Goal: Task Accomplishment & Management: Complete application form

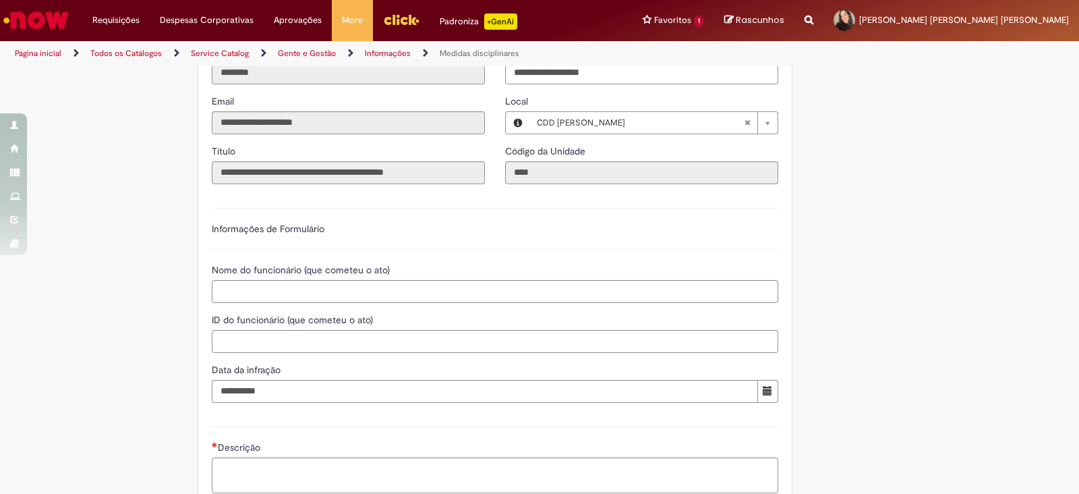
scroll to position [337, 0]
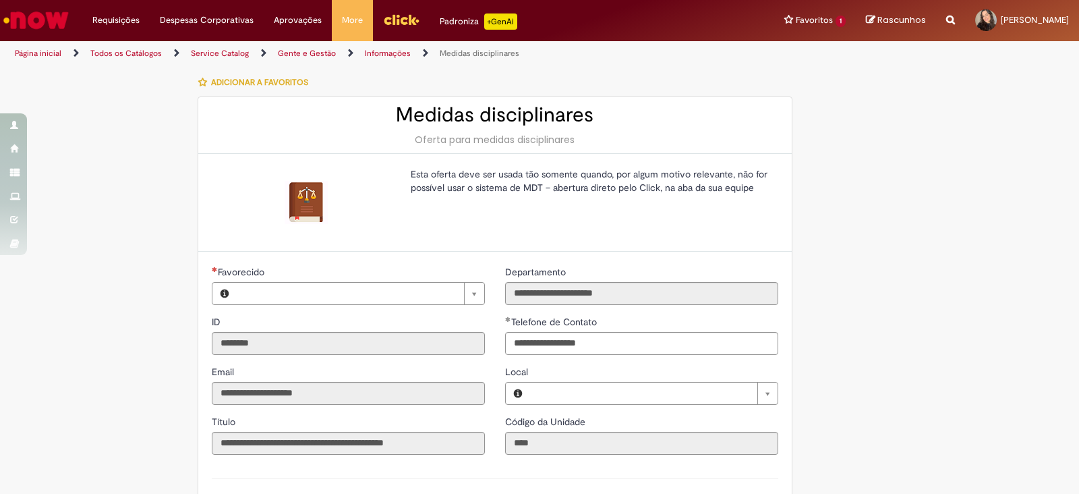
type input "**********"
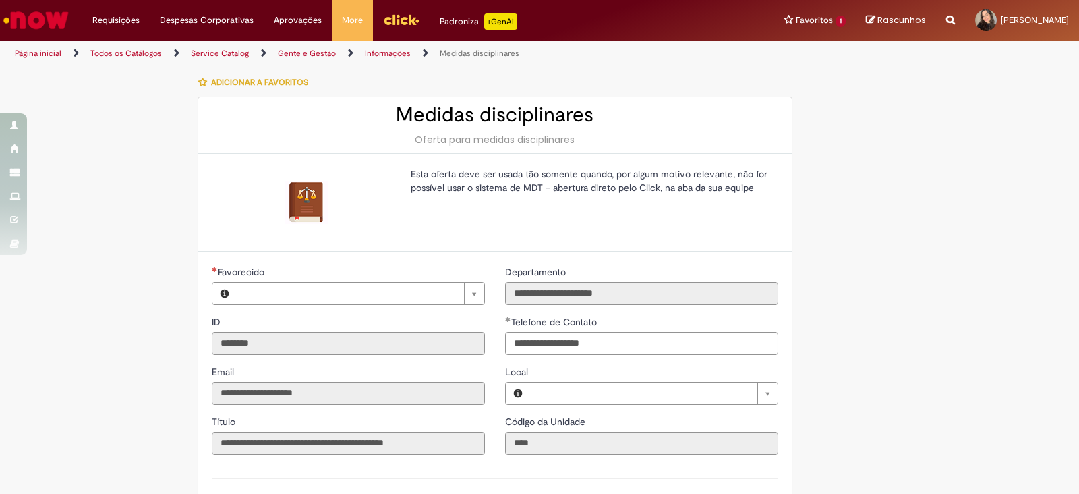
type input "**********"
